Goal: Transaction & Acquisition: Purchase product/service

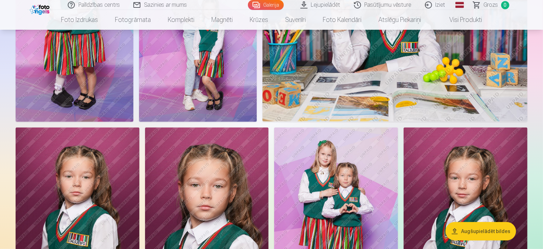
scroll to position [268, 0]
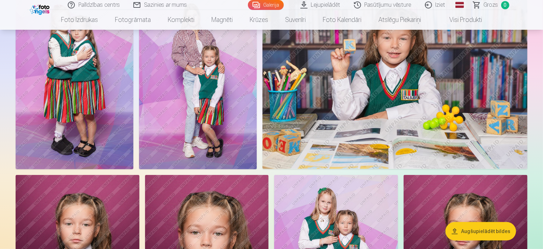
click at [257, 144] on img at bounding box center [198, 81] width 118 height 177
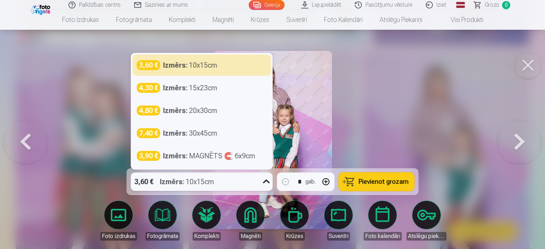
click at [265, 181] on icon at bounding box center [266, 181] width 11 height 11
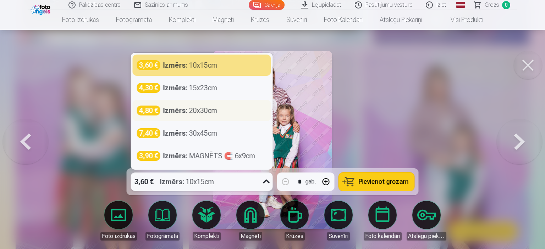
click at [229, 112] on div "4,80 € Izmērs : 20x30cm" at bounding box center [202, 111] width 130 height 10
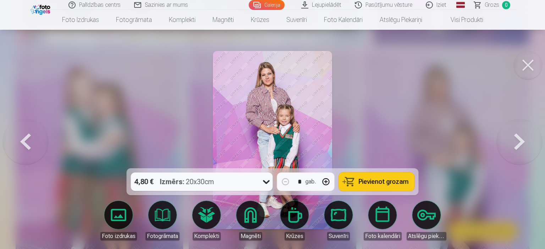
click at [277, 181] on div "4,80 € Izmērs : 20x30cm * gab. Pievienot grozam" at bounding box center [273, 182] width 292 height 27
click at [267, 182] on icon at bounding box center [266, 181] width 11 height 11
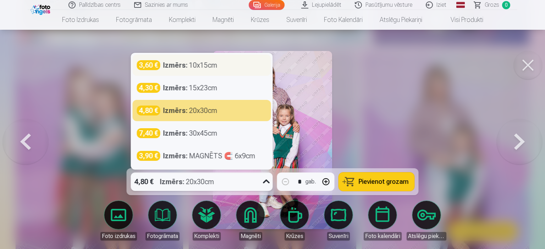
click at [243, 61] on div "3,60 € Izmērs : 10x15cm" at bounding box center [202, 65] width 130 height 10
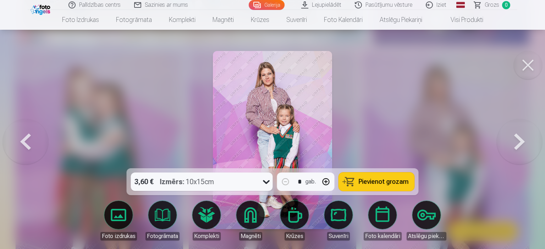
click at [527, 60] on button at bounding box center [528, 65] width 28 height 28
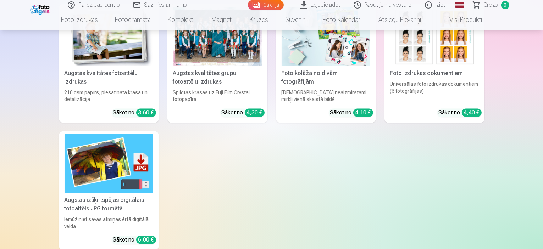
scroll to position [1306, 0]
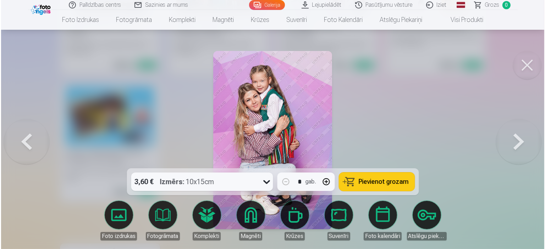
scroll to position [1310, 0]
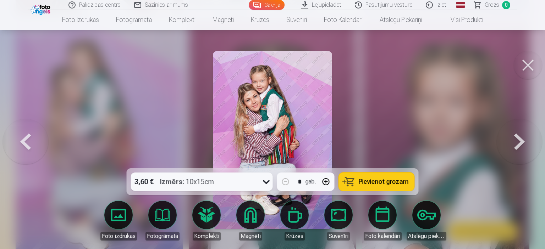
click at [528, 67] on button at bounding box center [528, 65] width 28 height 28
